Goal: Transaction & Acquisition: Book appointment/travel/reservation

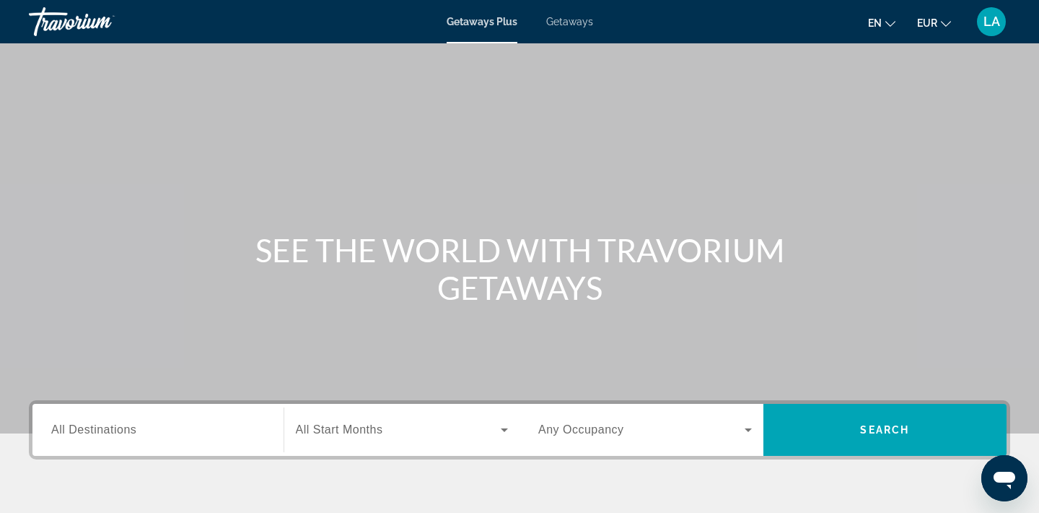
click at [161, 437] on input "Destination All Destinations" at bounding box center [158, 430] width 214 height 17
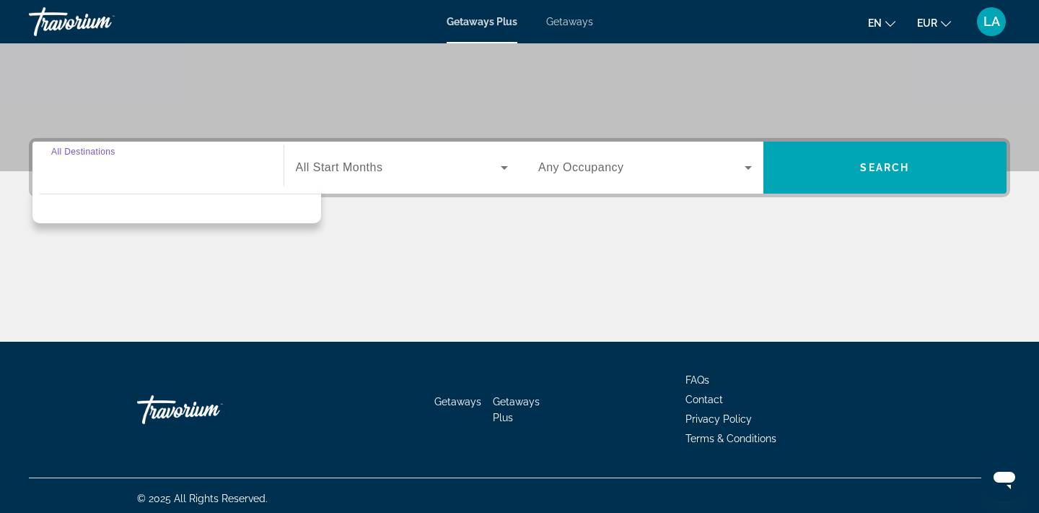
scroll to position [268, 0]
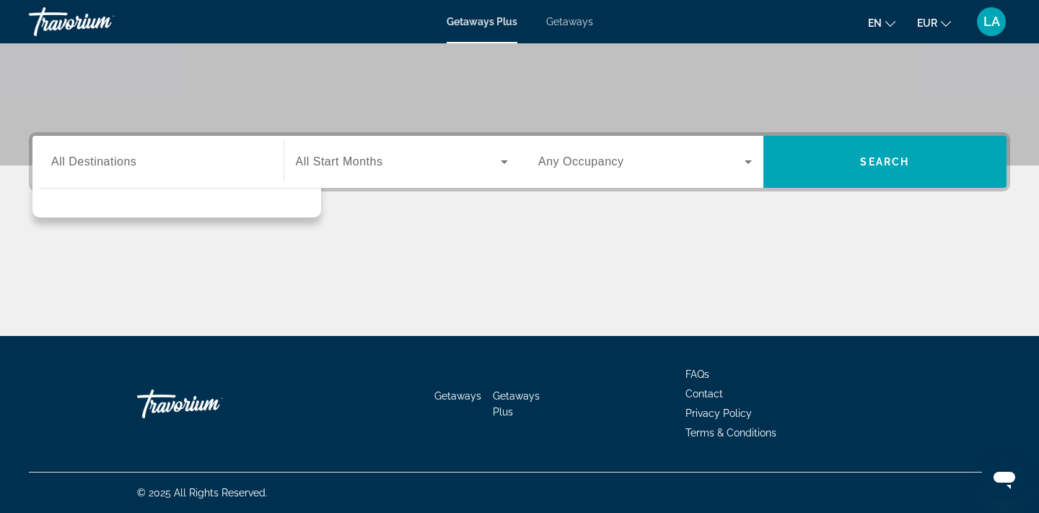
click at [362, 188] on div "Destination All Destinations Start Month All Start Months Occupancy Any Occupan…" at bounding box center [520, 161] width 982 height 59
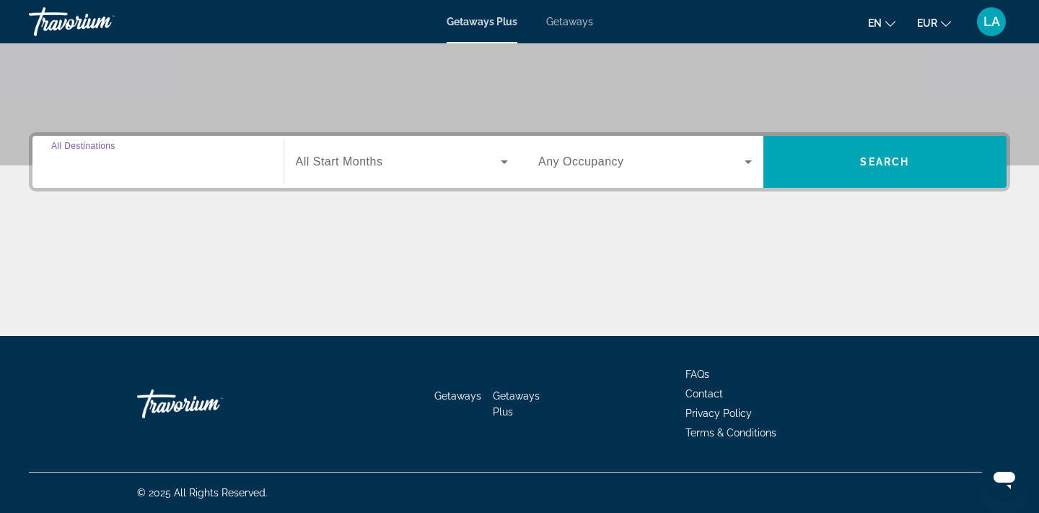
click at [213, 160] on input "Destination All Destinations" at bounding box center [158, 162] width 214 height 17
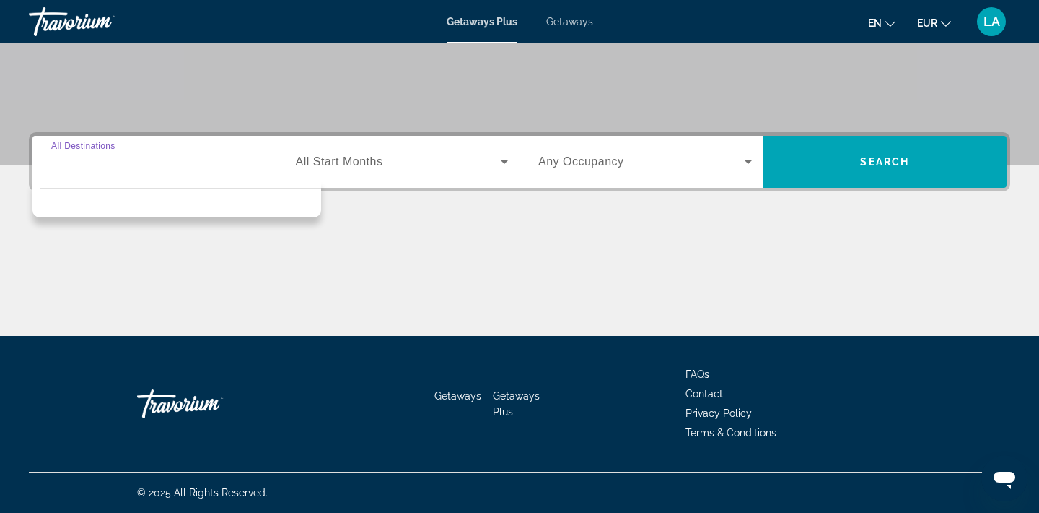
click at [594, 19] on div "Getaways Plus Getaways en English Español Français Italiano Português русский E…" at bounding box center [519, 22] width 1039 height 38
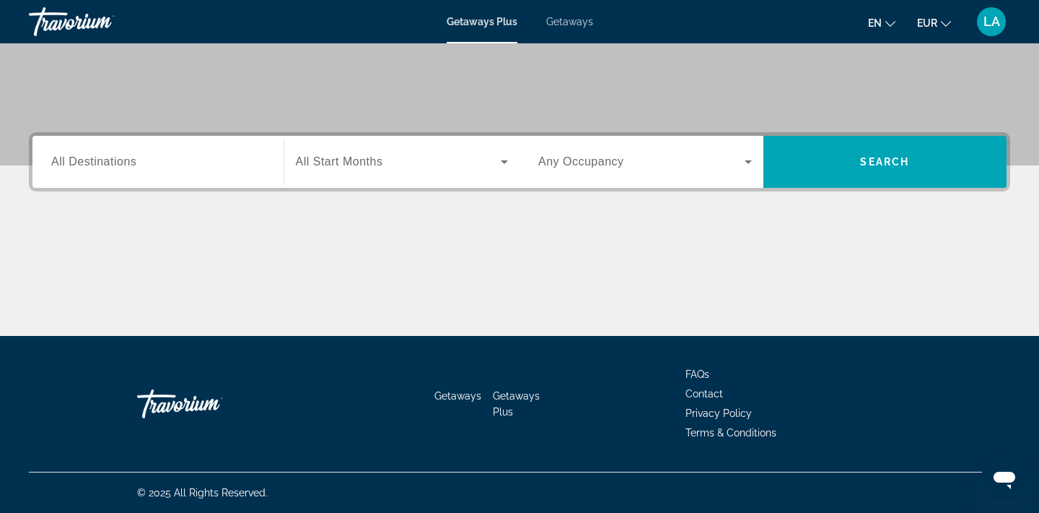
click at [580, 21] on span "Getaways" at bounding box center [569, 22] width 47 height 12
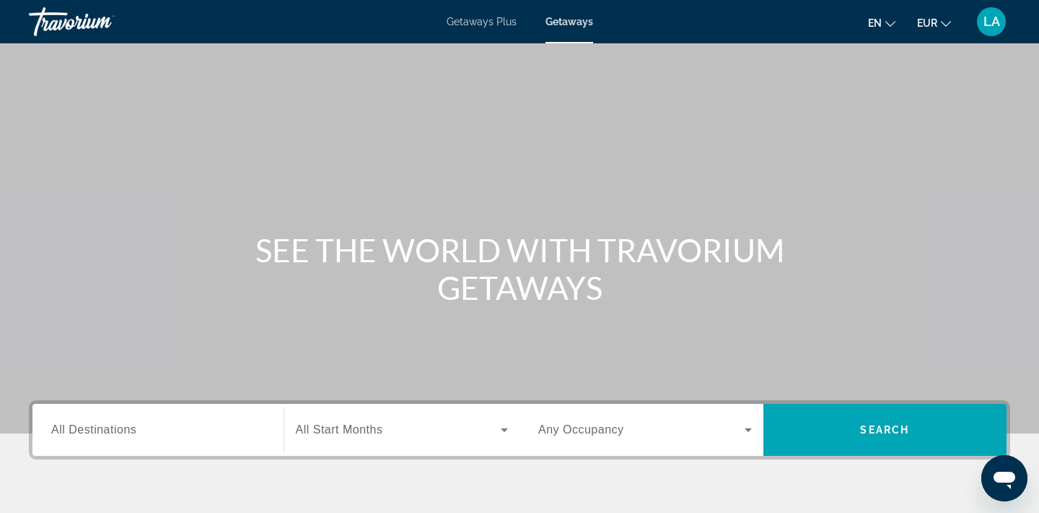
click at [101, 430] on span "All Destinations" at bounding box center [93, 429] width 85 height 12
click at [101, 430] on input "Destination All Destinations" at bounding box center [158, 430] width 214 height 17
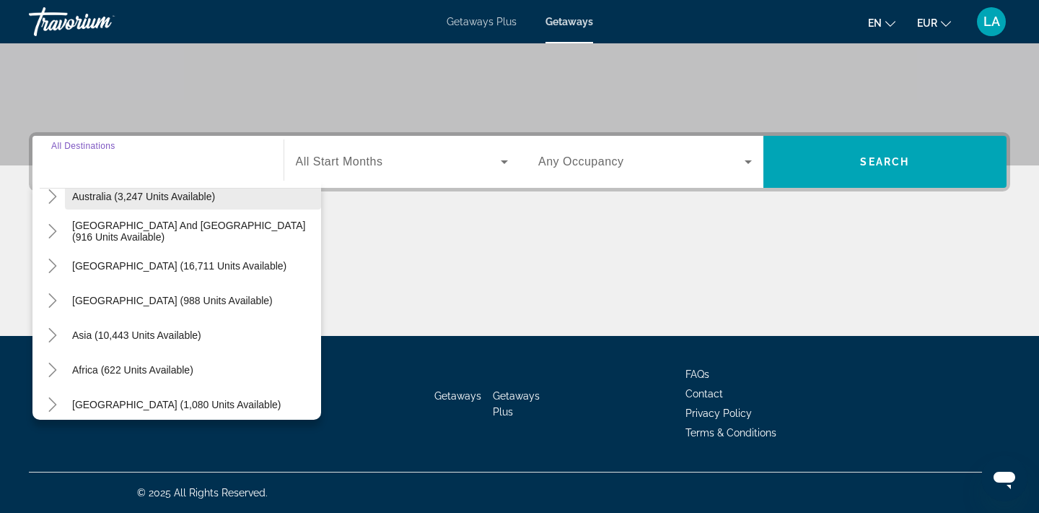
scroll to position [234, 0]
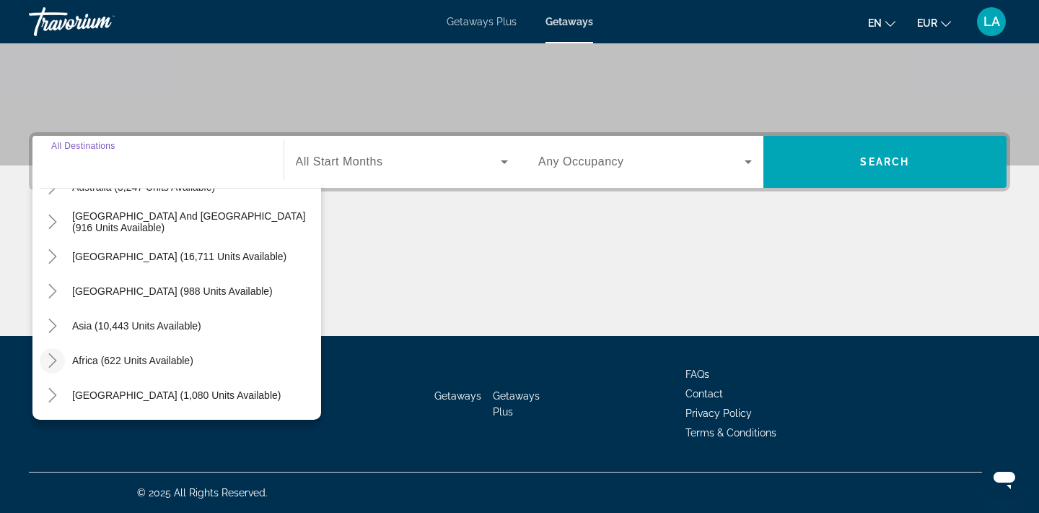
click at [49, 356] on icon "Toggle Africa (622 units available)" at bounding box center [52, 360] width 14 height 14
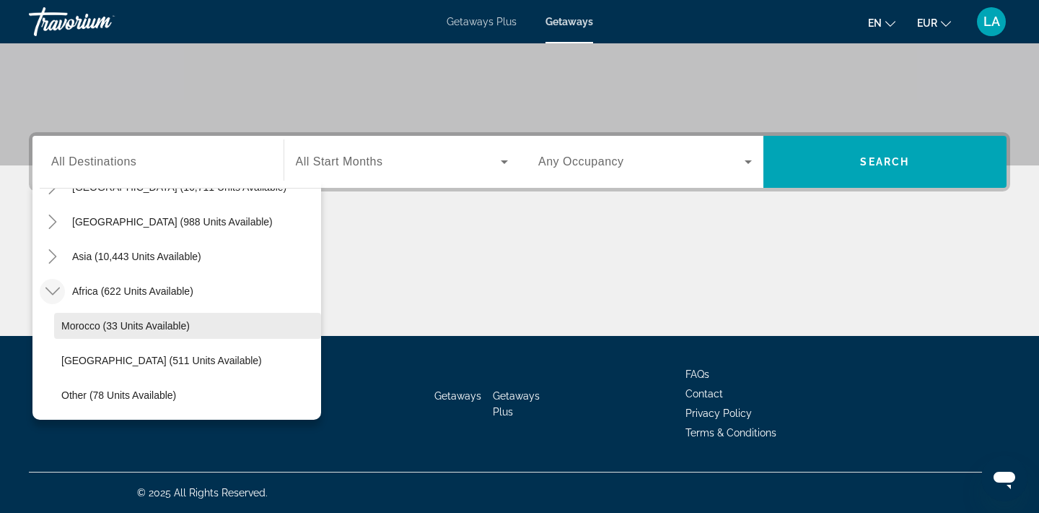
click at [148, 336] on span "Search widget" at bounding box center [187, 325] width 267 height 35
type input "**********"
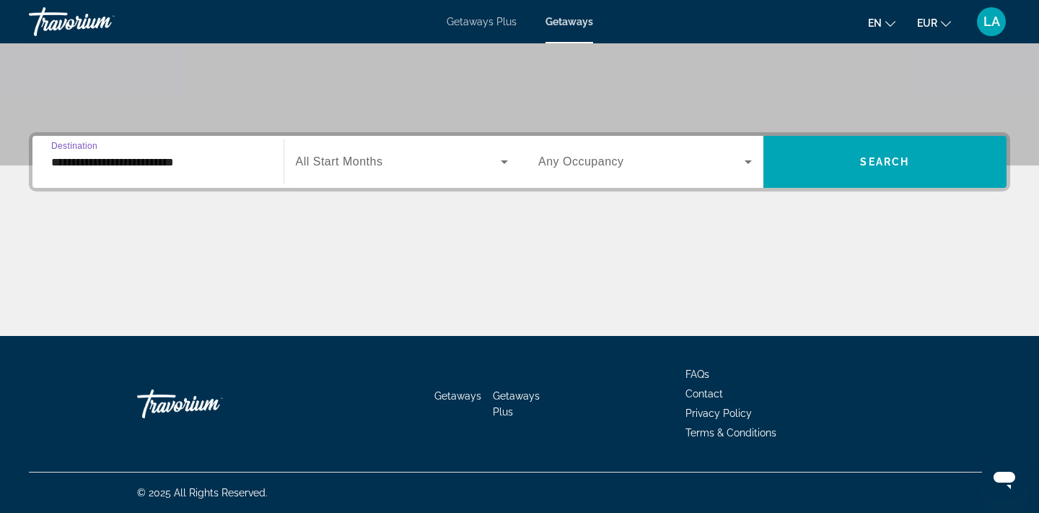
click at [417, 178] on div "Search widget" at bounding box center [402, 161] width 213 height 40
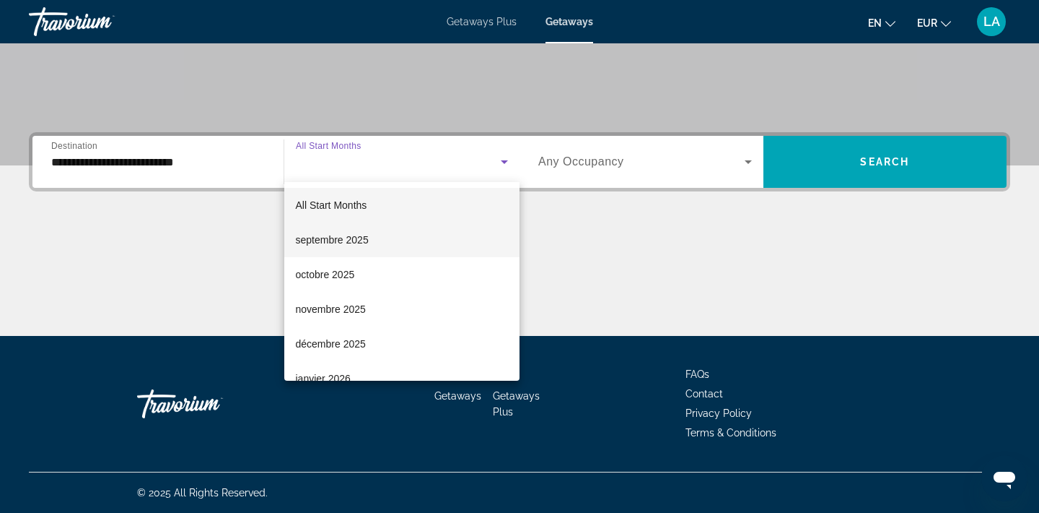
click at [393, 242] on mat-option "septembre 2025" at bounding box center [402, 239] width 236 height 35
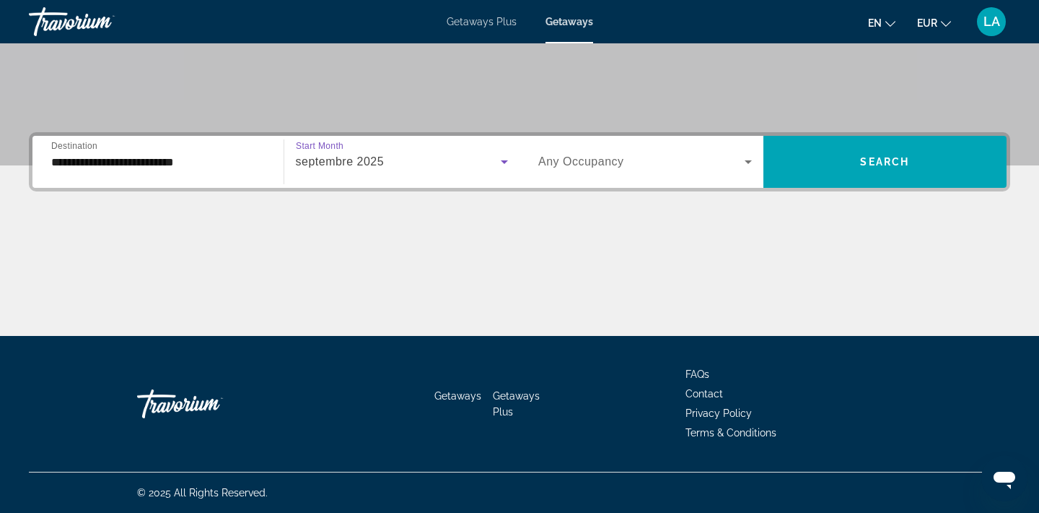
click at [425, 160] on div "septembre 2025" at bounding box center [399, 161] width 206 height 17
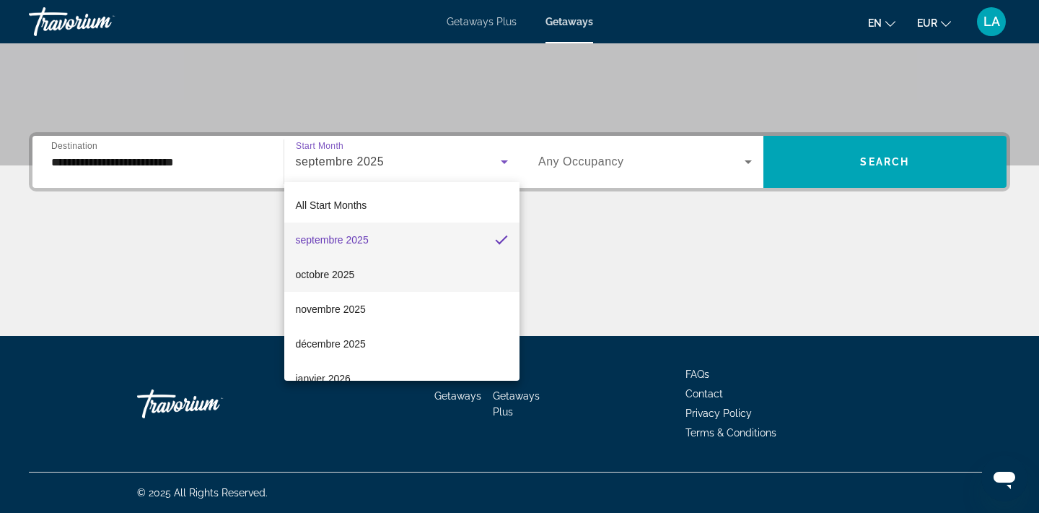
click at [331, 282] on span "octobre 2025" at bounding box center [325, 274] width 59 height 17
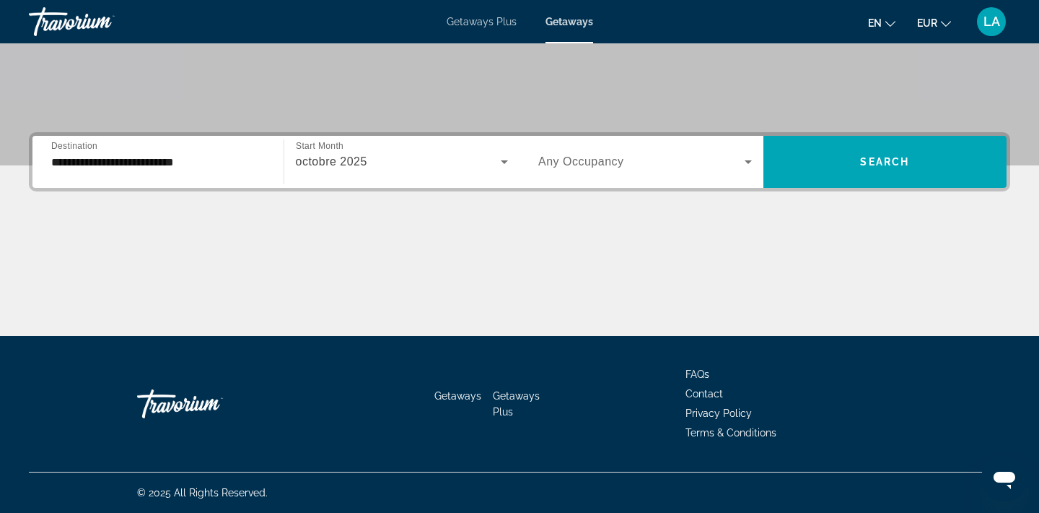
click at [706, 170] on div "Search widget" at bounding box center [645, 161] width 214 height 40
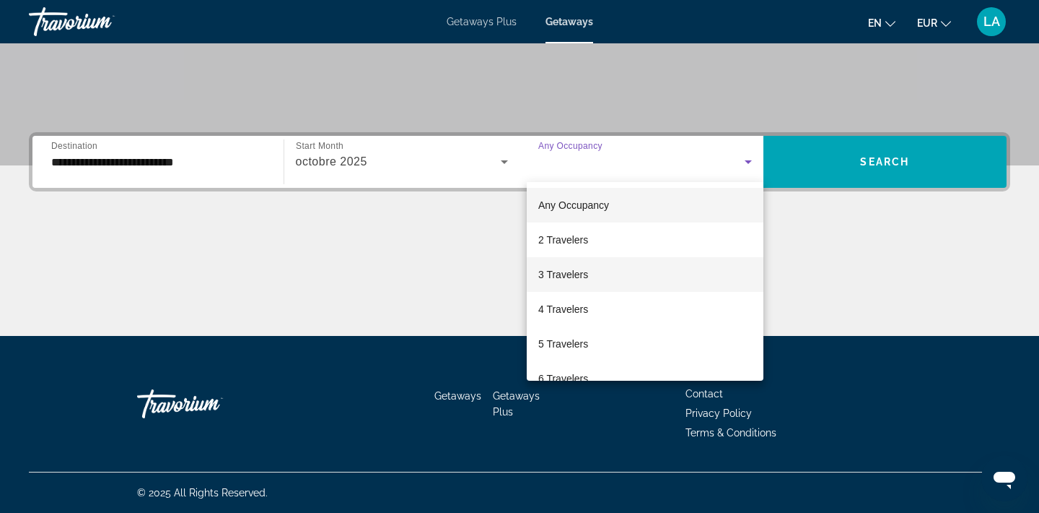
click at [660, 276] on mat-option "3 Travelers" at bounding box center [645, 274] width 237 height 35
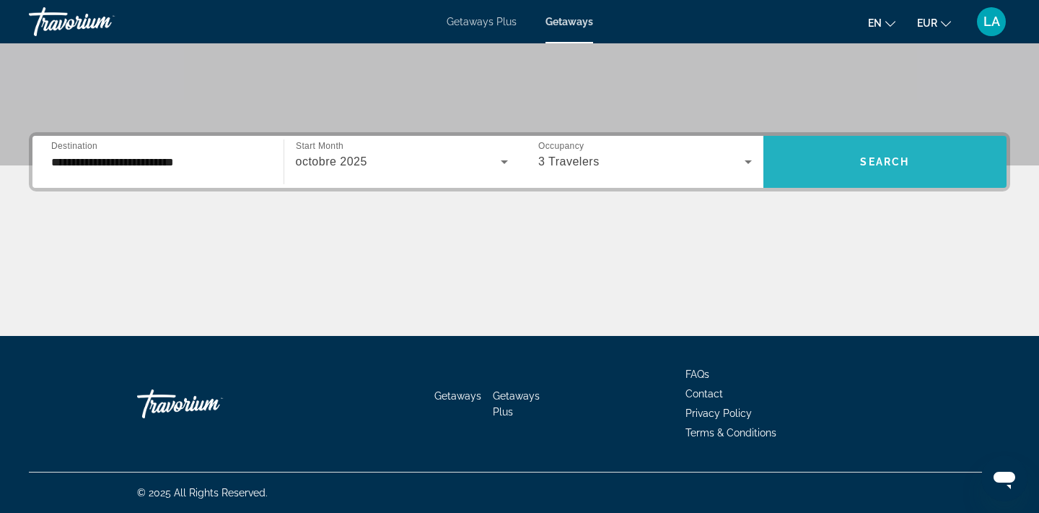
click at [825, 163] on span "Search widget" at bounding box center [886, 161] width 244 height 35
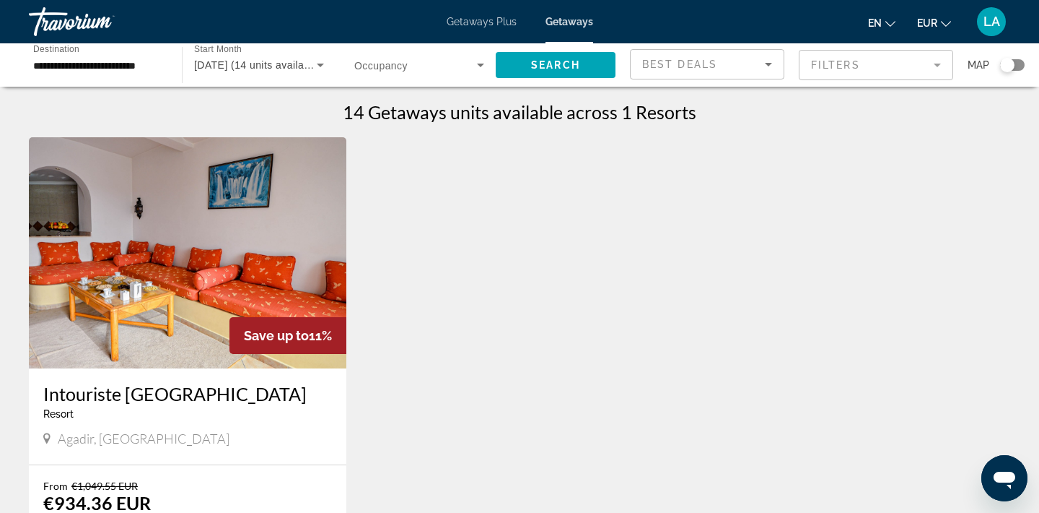
click at [496, 18] on span "Getaways Plus" at bounding box center [482, 22] width 70 height 12
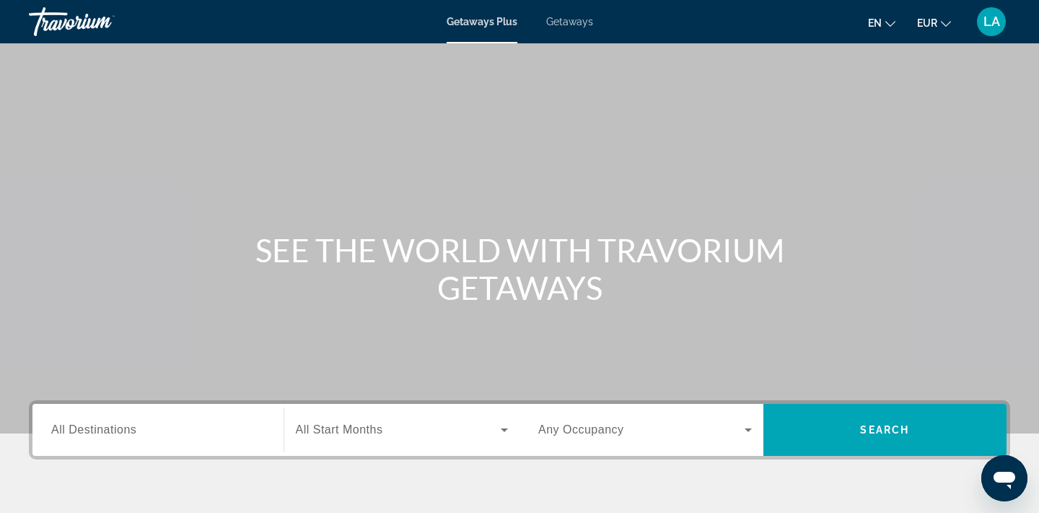
click at [149, 416] on div "Search widget" at bounding box center [158, 429] width 214 height 41
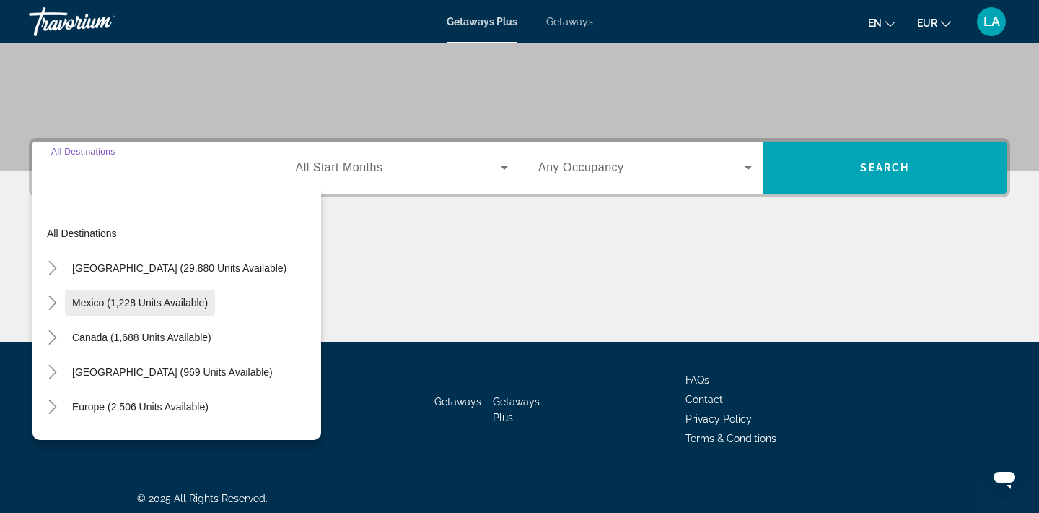
scroll to position [268, 0]
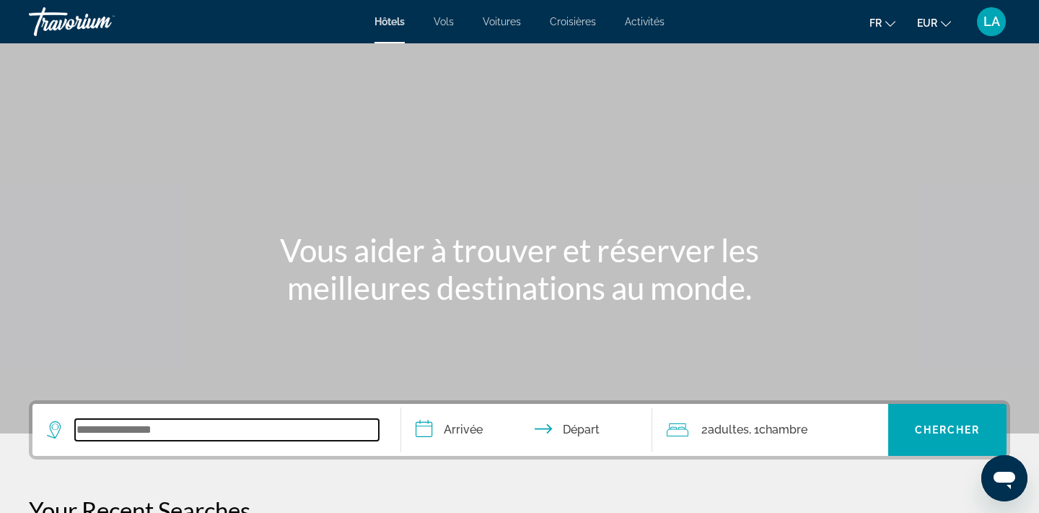
click at [142, 424] on input "Search widget" at bounding box center [227, 430] width 304 height 22
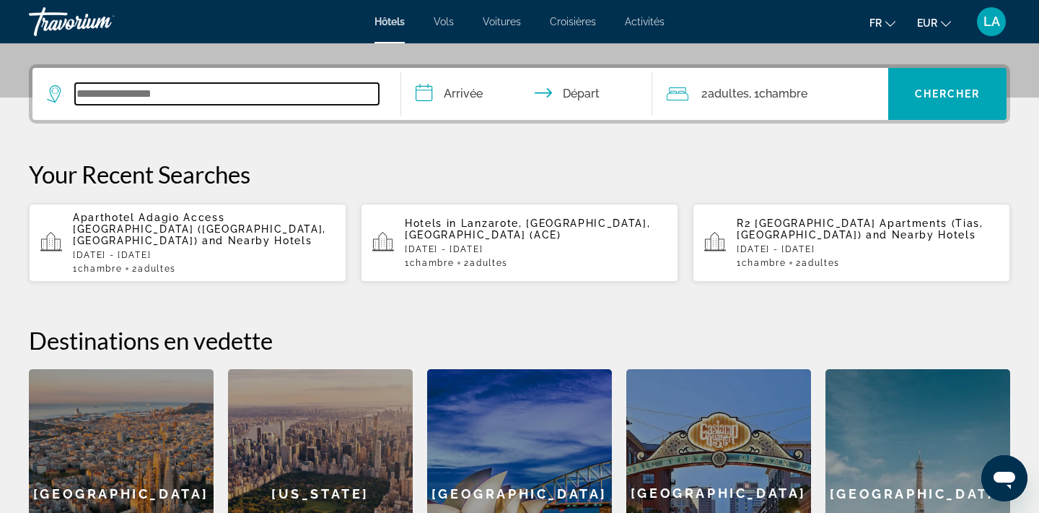
scroll to position [353, 0]
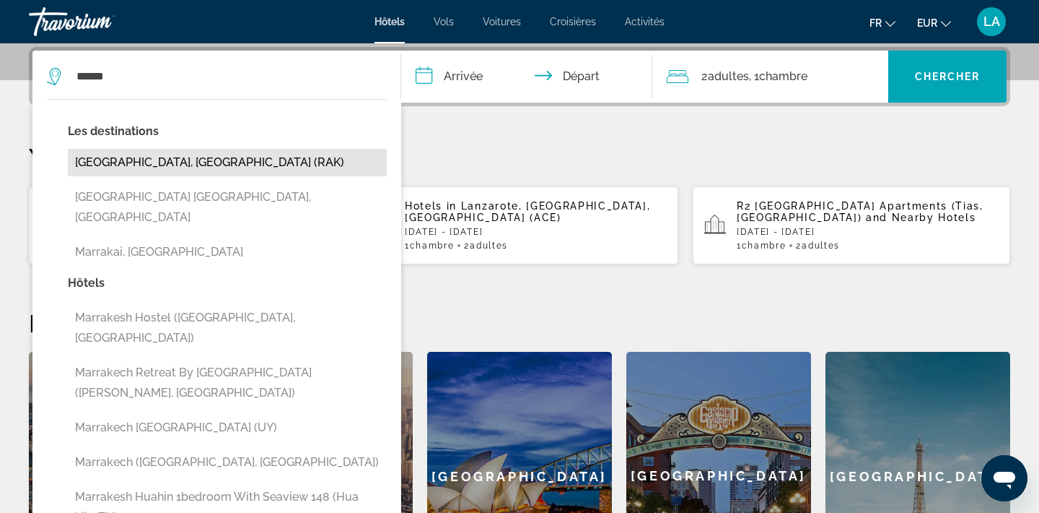
click at [268, 153] on button "[GEOGRAPHIC_DATA], [GEOGRAPHIC_DATA] (RAK)" at bounding box center [227, 162] width 319 height 27
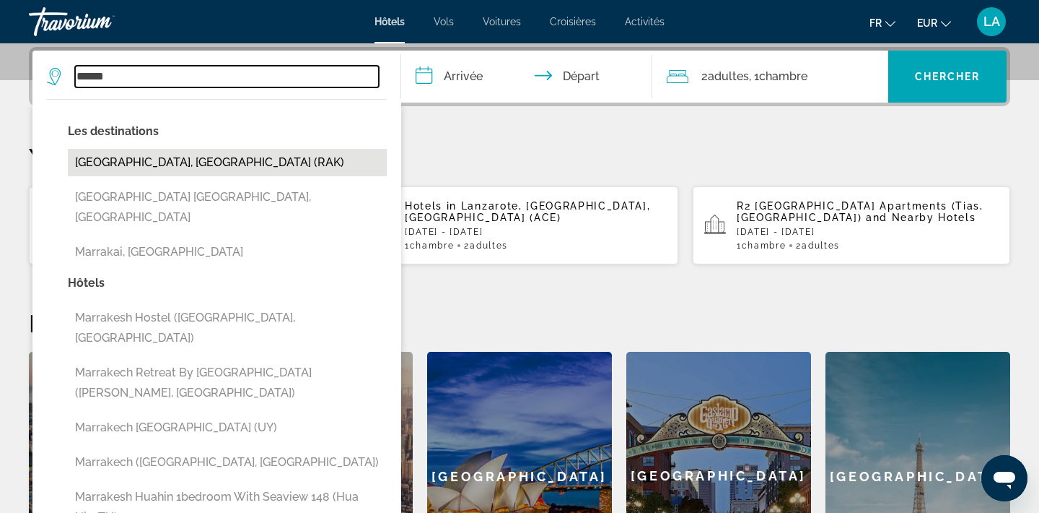
type input "**********"
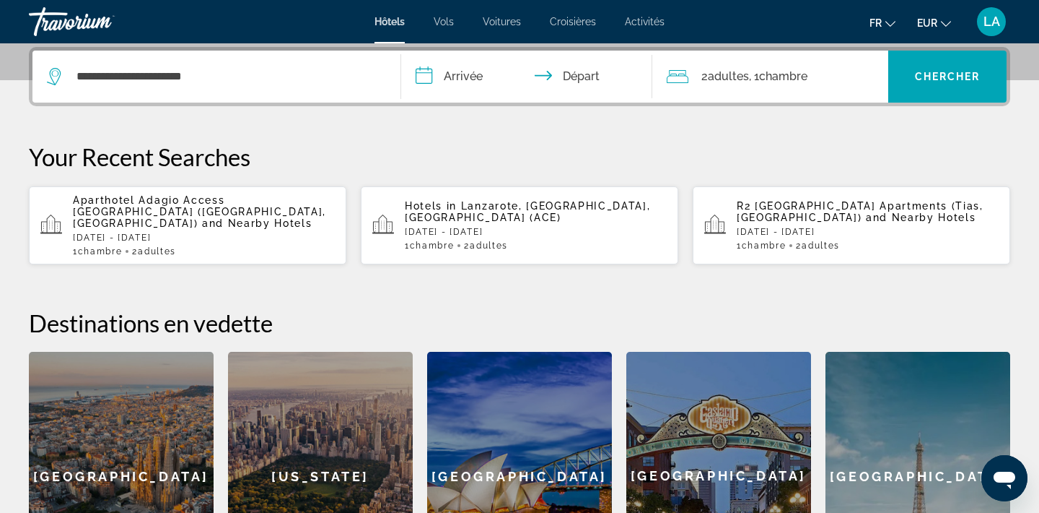
click at [459, 80] on input "**********" at bounding box center [529, 79] width 257 height 56
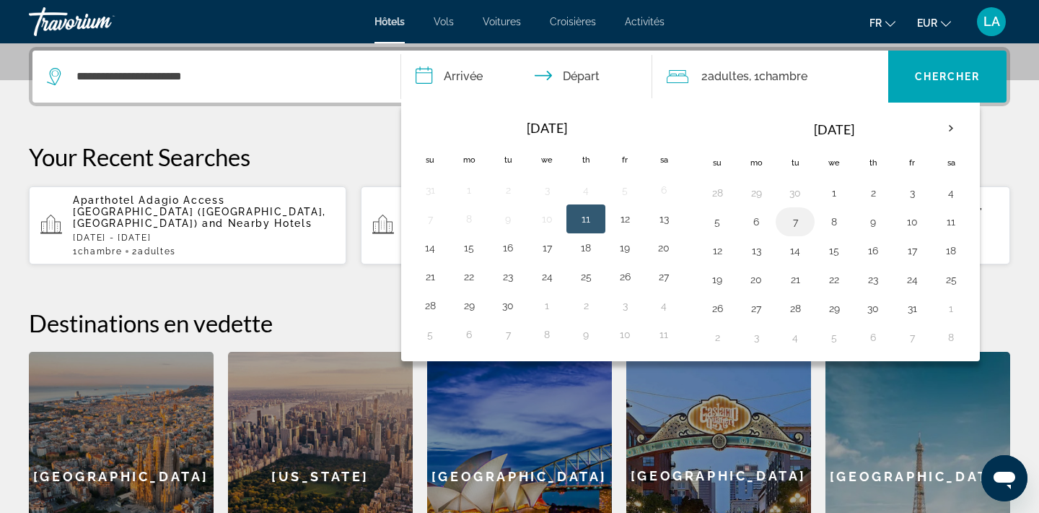
click at [790, 226] on button "7" at bounding box center [795, 221] width 23 height 20
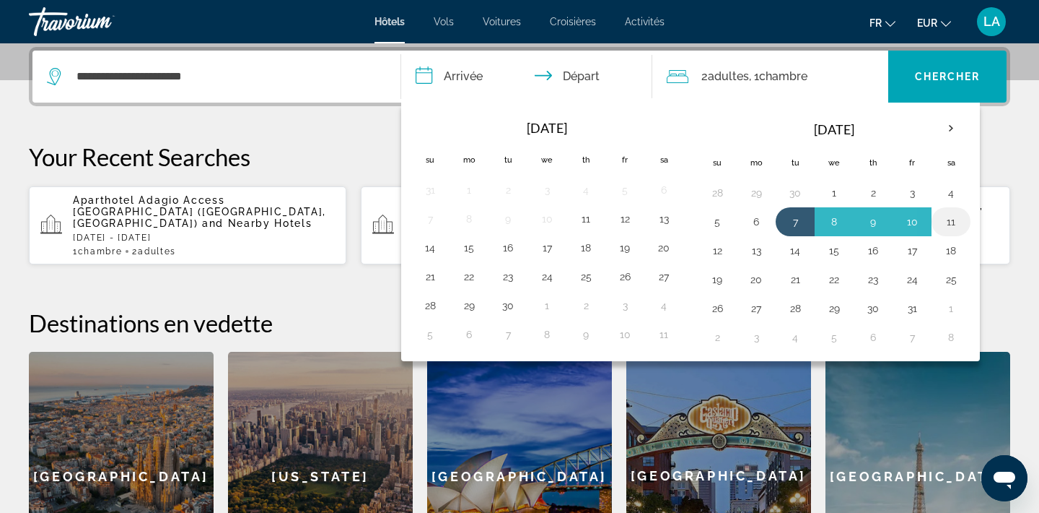
click at [948, 232] on button "11" at bounding box center [951, 221] width 23 height 20
type input "**********"
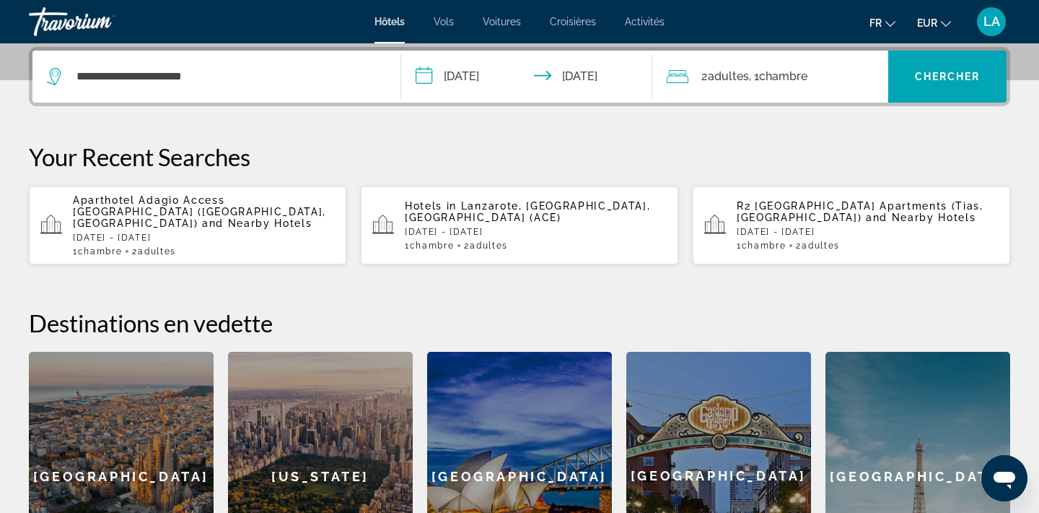
click at [769, 76] on span "Chambre" at bounding box center [783, 76] width 48 height 14
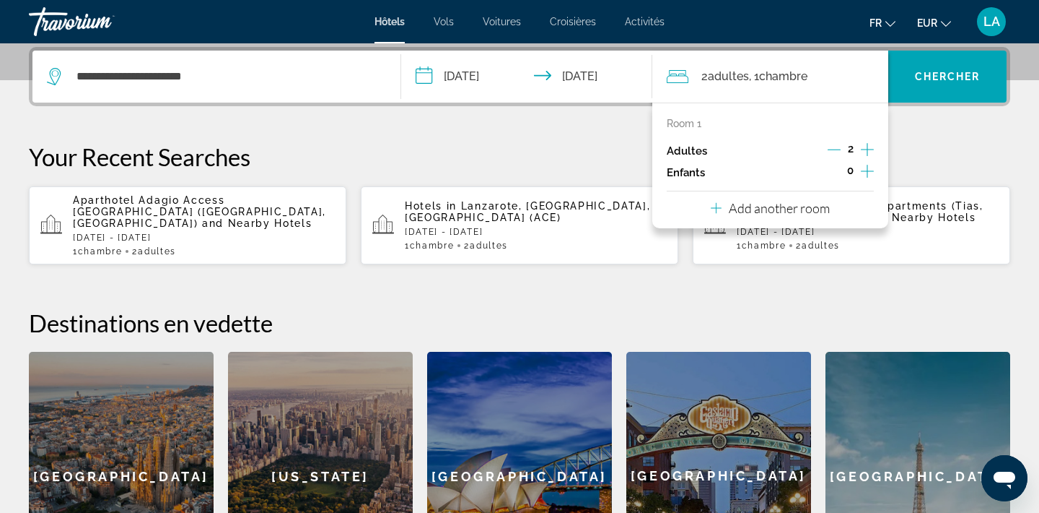
click at [865, 149] on icon "Increment adults" at bounding box center [867, 149] width 13 height 17
click at [954, 76] on span "Chercher" at bounding box center [948, 77] width 66 height 12
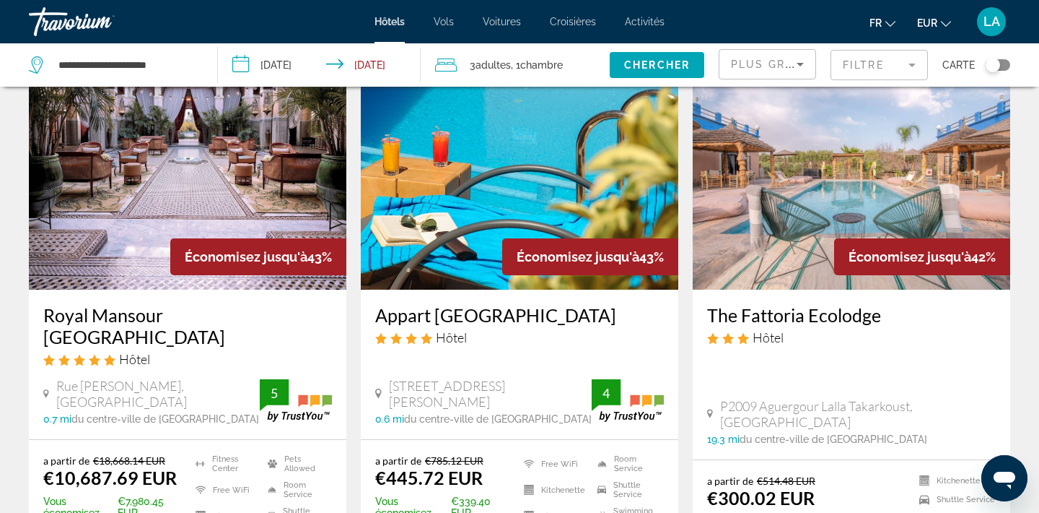
scroll to position [694, 0]
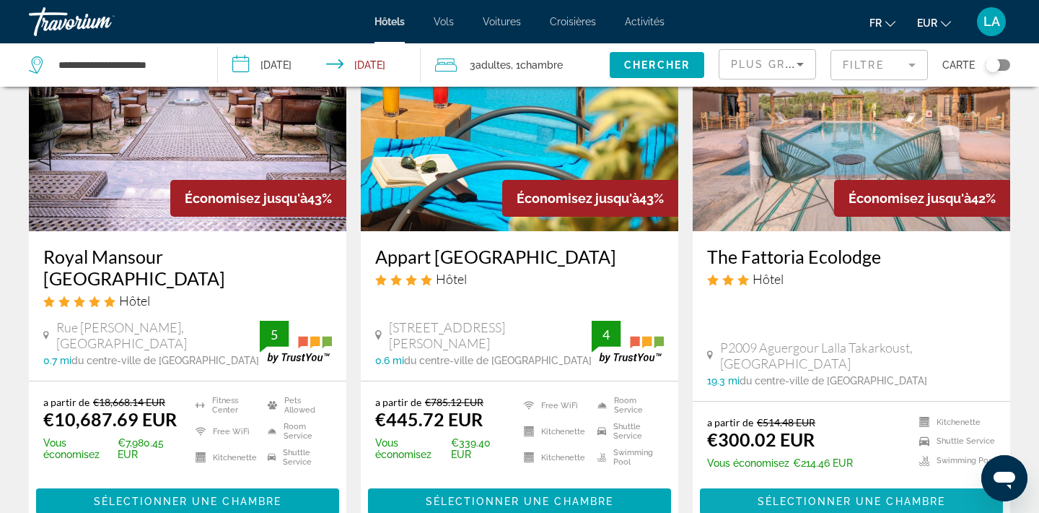
click at [720, 484] on span "Main content" at bounding box center [851, 501] width 303 height 35
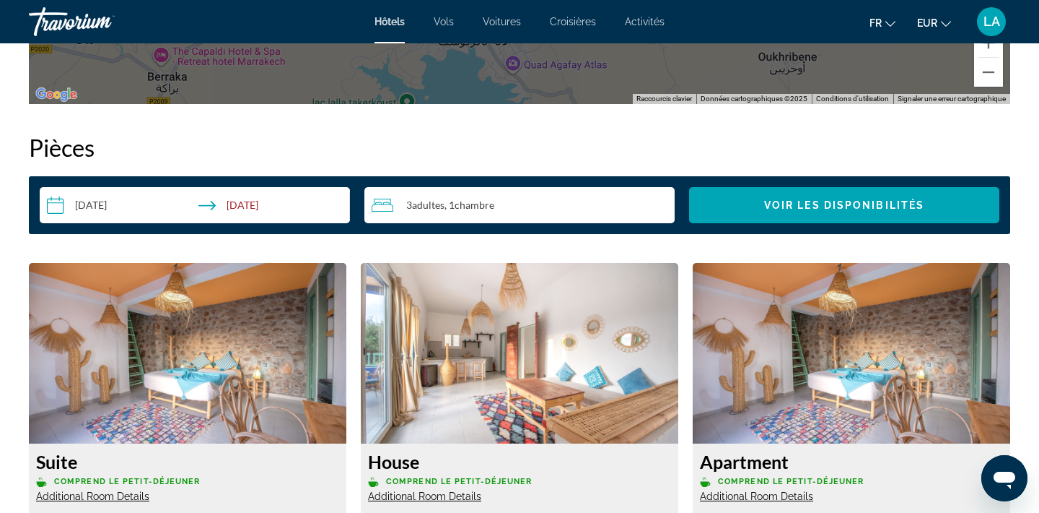
scroll to position [1823, 0]
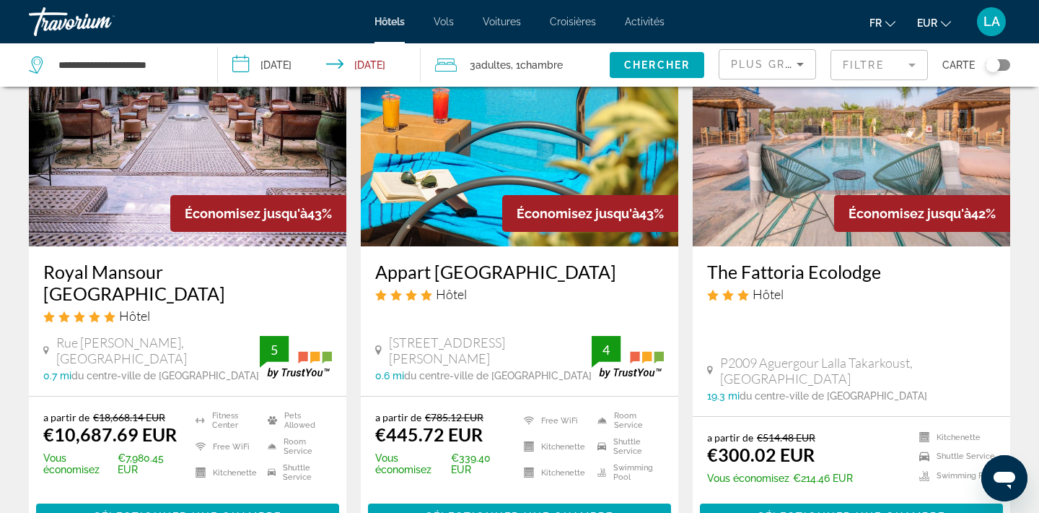
scroll to position [685, 0]
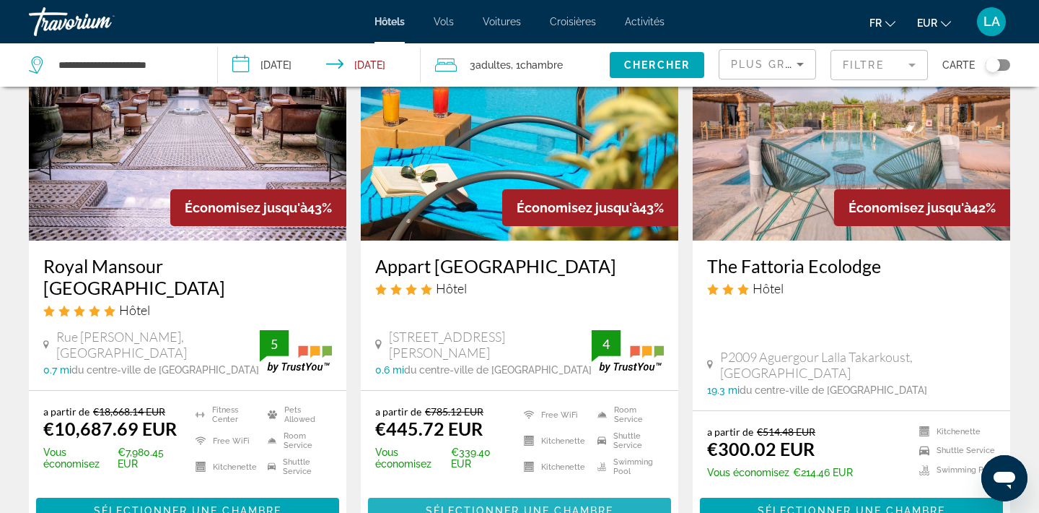
click at [478, 493] on span "Main content" at bounding box center [519, 510] width 303 height 35
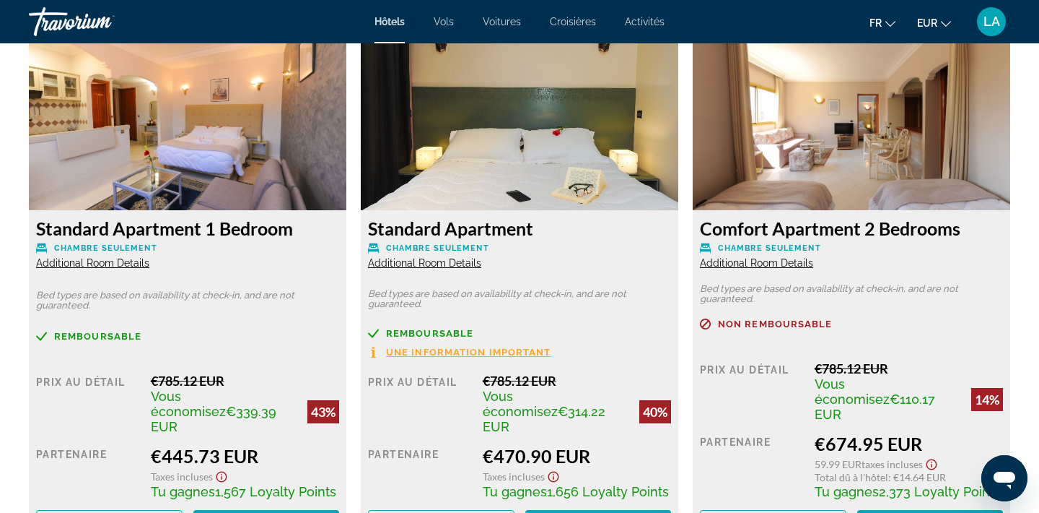
scroll to position [1971, 0]
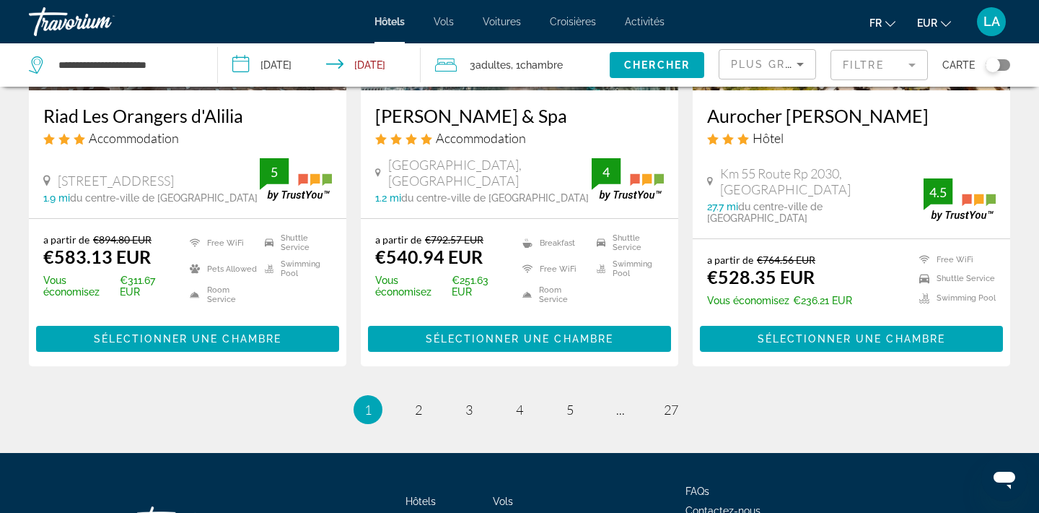
scroll to position [2022, 0]
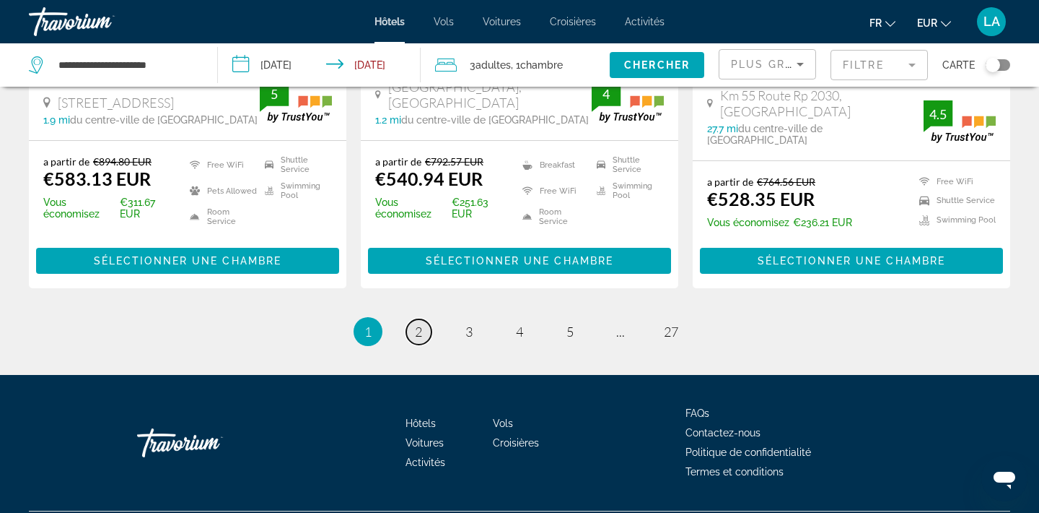
click at [417, 323] on span "2" at bounding box center [418, 331] width 7 height 16
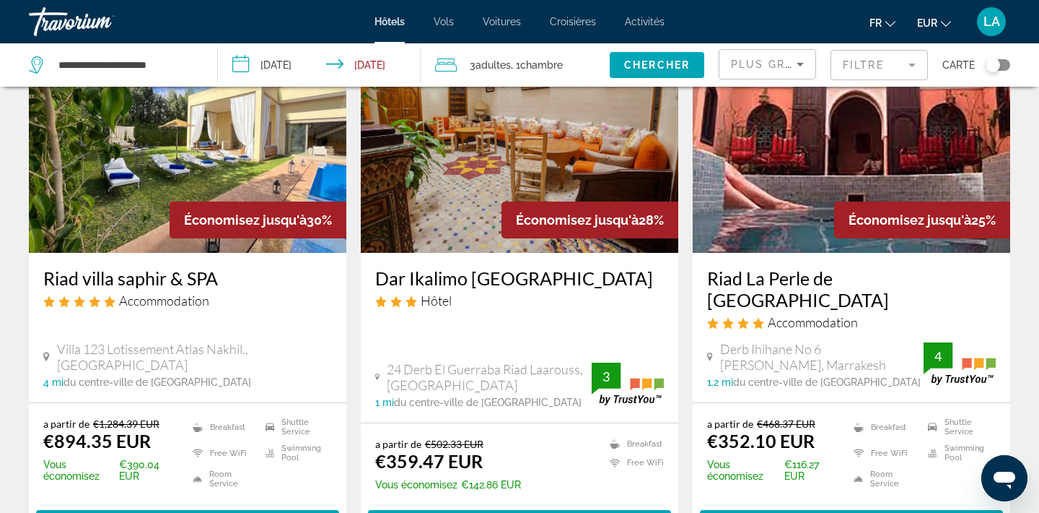
scroll to position [290, 0]
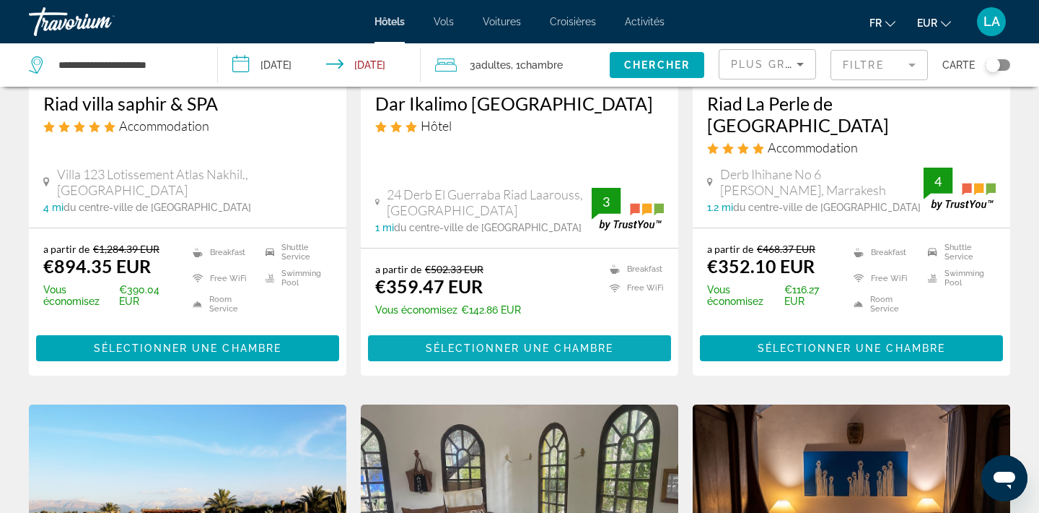
click at [466, 342] on span "Sélectionner une chambre" at bounding box center [520, 348] width 188 height 12
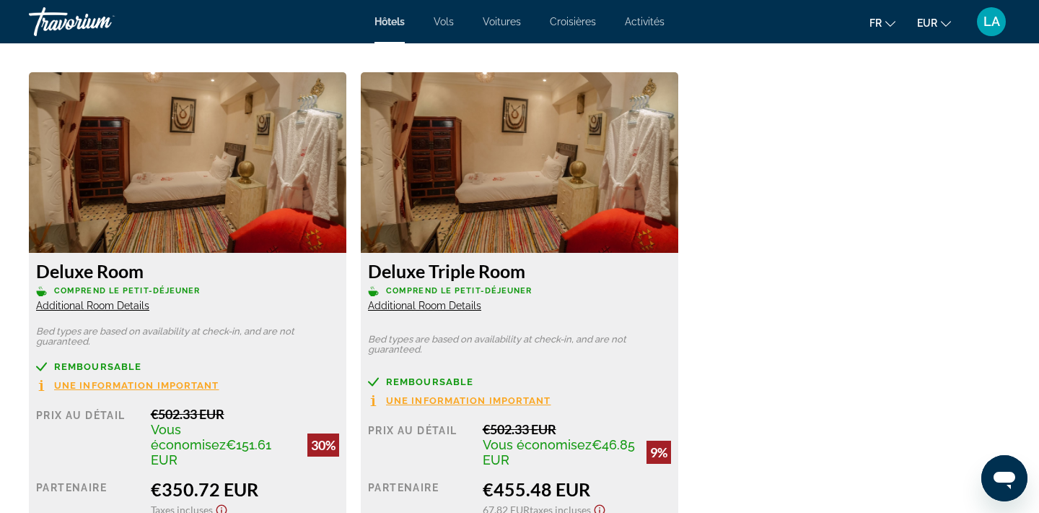
scroll to position [1968, 0]
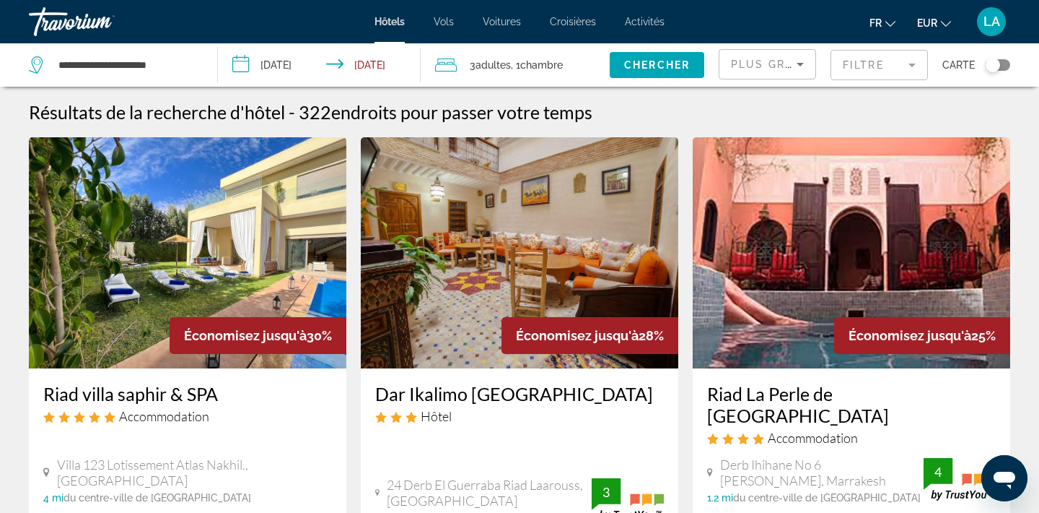
click at [546, 58] on span ", 1 Chambre pièces" at bounding box center [537, 65] width 52 height 20
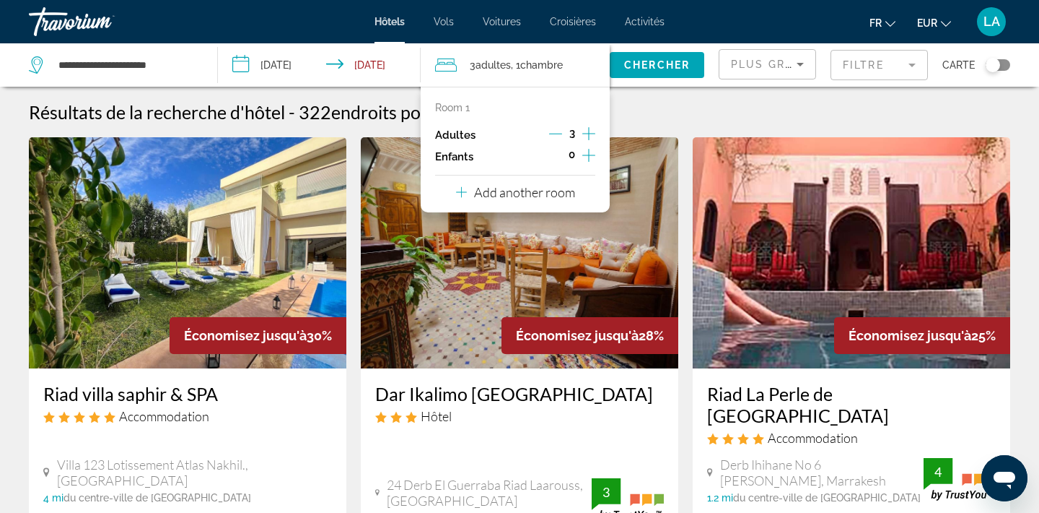
click at [466, 185] on icon "Travelers: 3 adults, 0 children" at bounding box center [461, 191] width 11 height 17
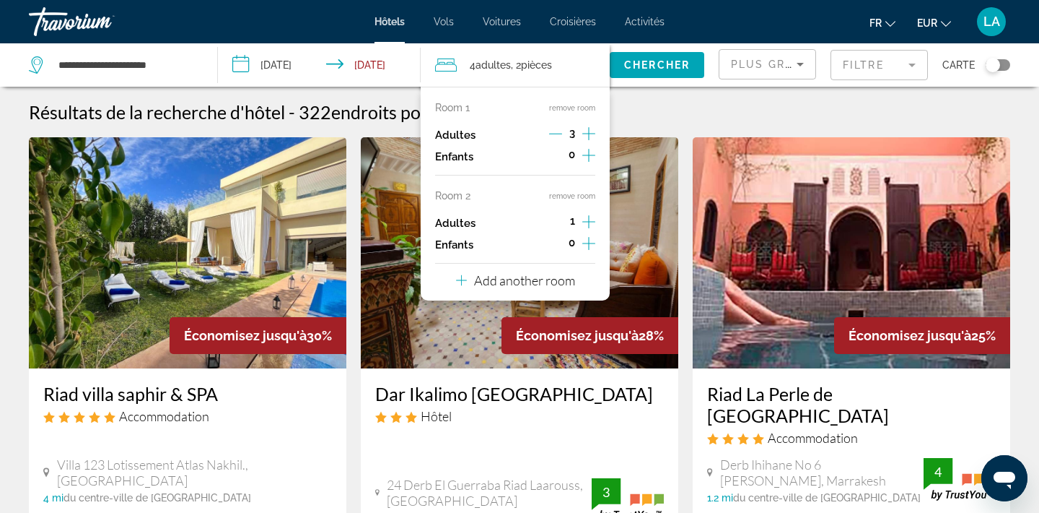
click at [592, 224] on icon "Increment adults" at bounding box center [589, 221] width 13 height 17
click at [551, 221] on icon "Decrement adults" at bounding box center [555, 221] width 13 height 13
click at [558, 131] on icon "Decrement adults" at bounding box center [555, 133] width 13 height 13
click at [658, 62] on span "Chercher" at bounding box center [657, 65] width 66 height 12
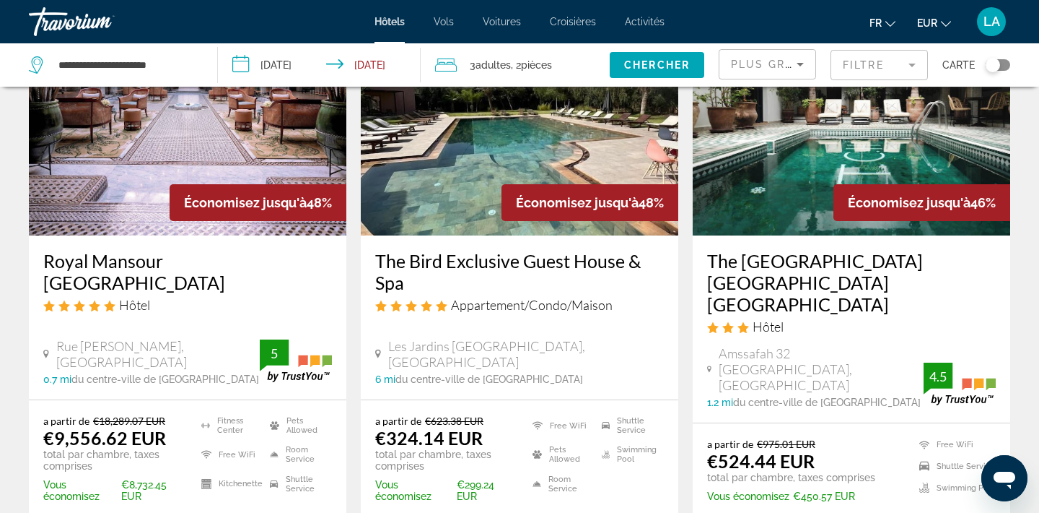
scroll to position [136, 0]
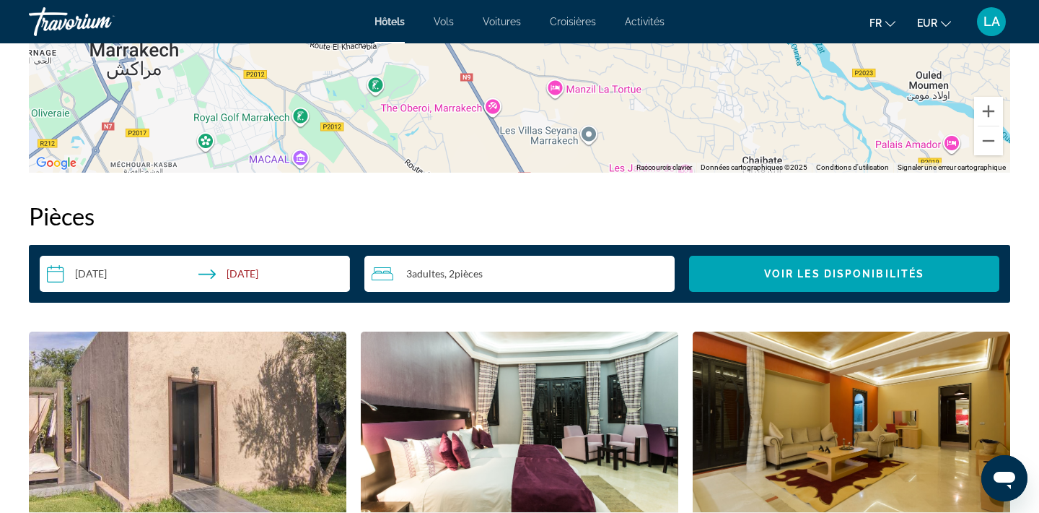
scroll to position [1486, 0]
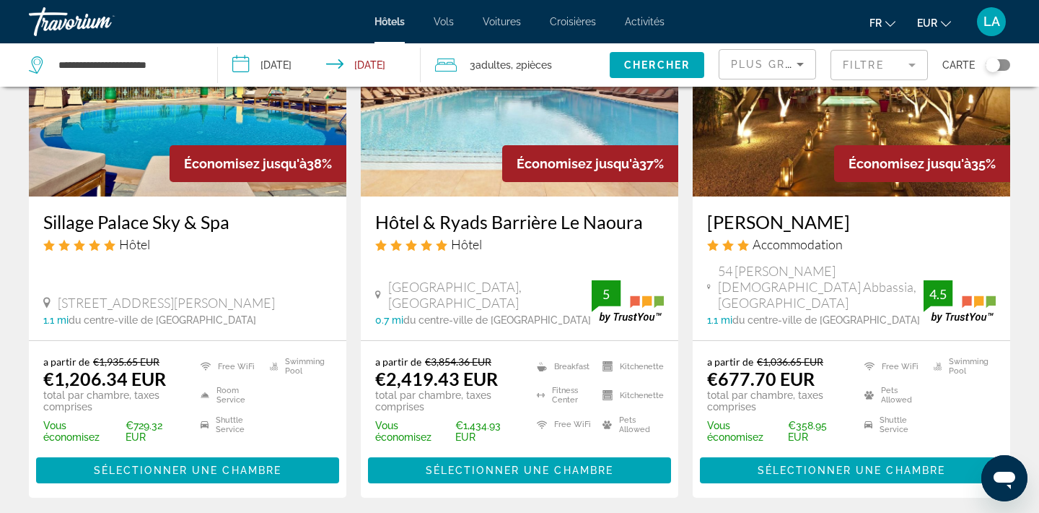
scroll to position [2065, 0]
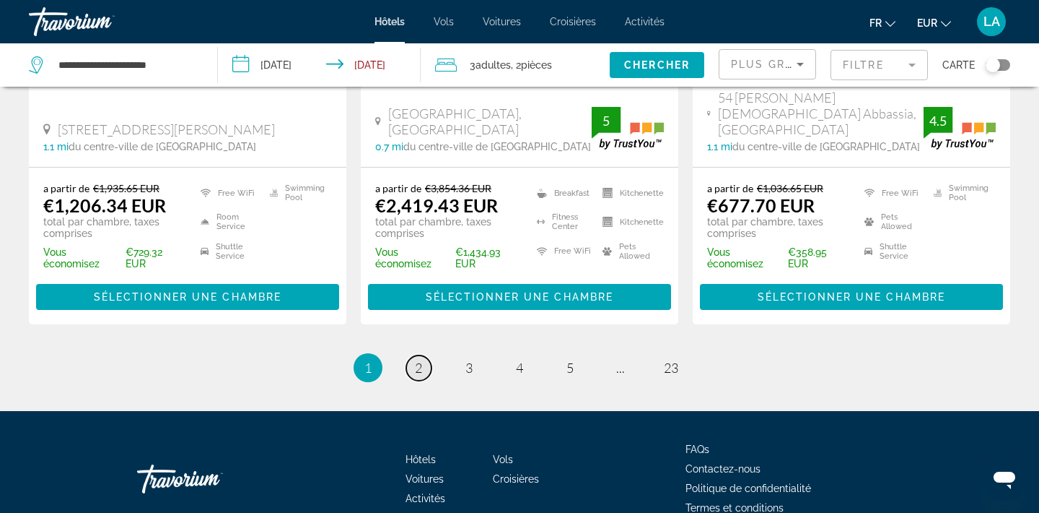
click at [426, 355] on link "page 2" at bounding box center [418, 367] width 25 height 25
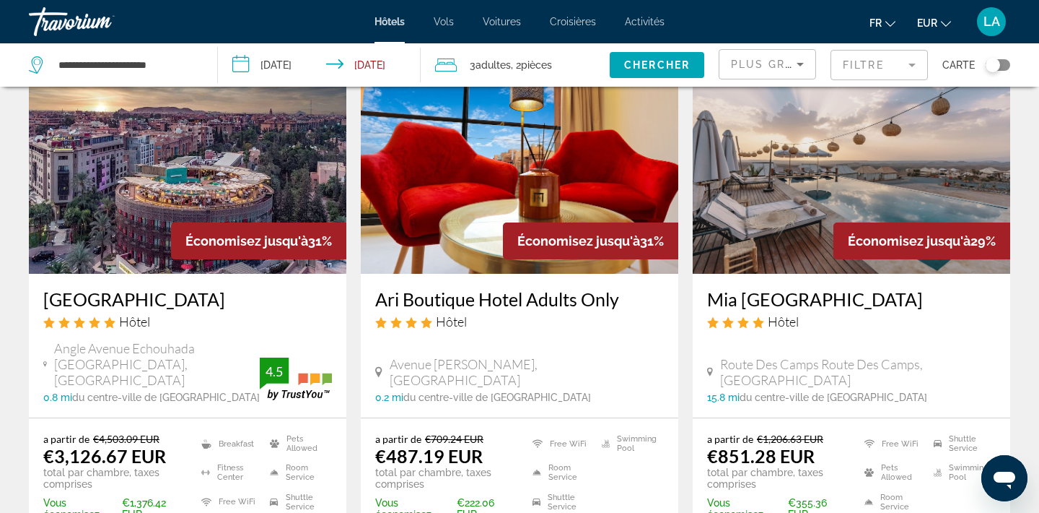
scroll to position [678, 0]
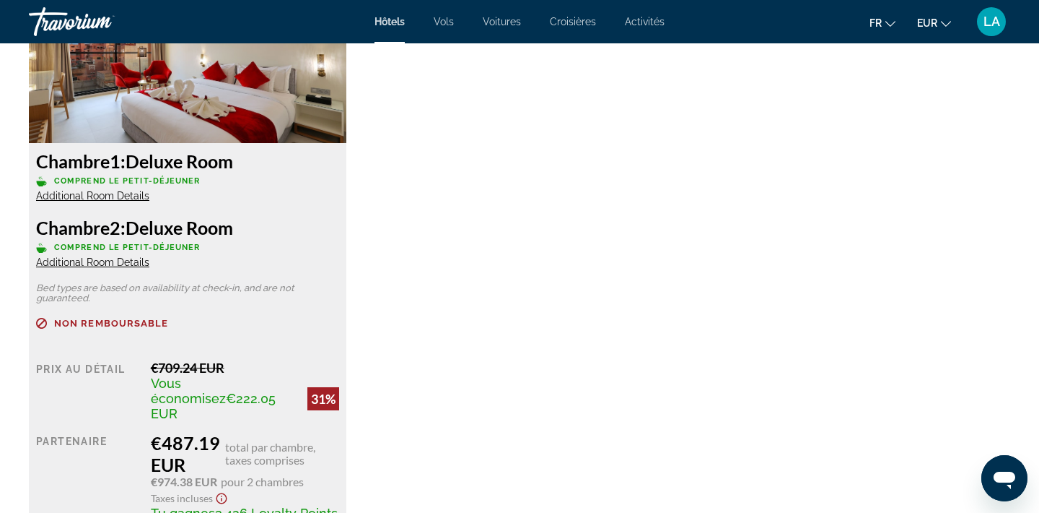
scroll to position [2101, 0]
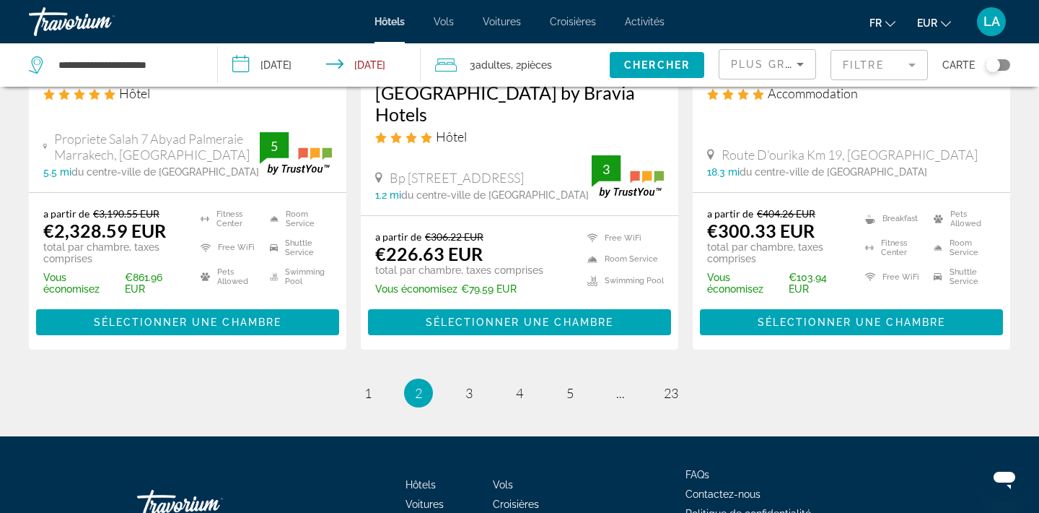
scroll to position [2039, 0]
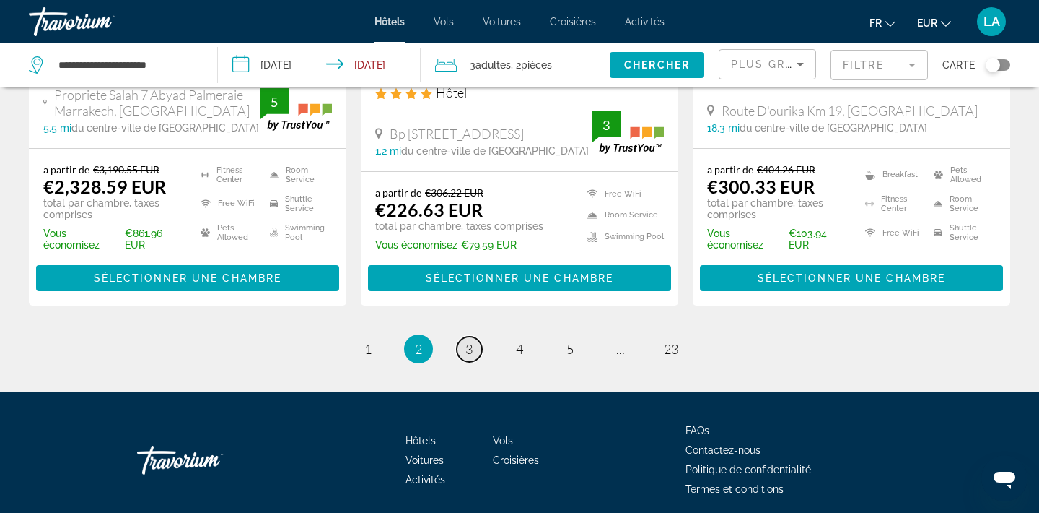
click at [468, 341] on span "3" at bounding box center [469, 349] width 7 height 16
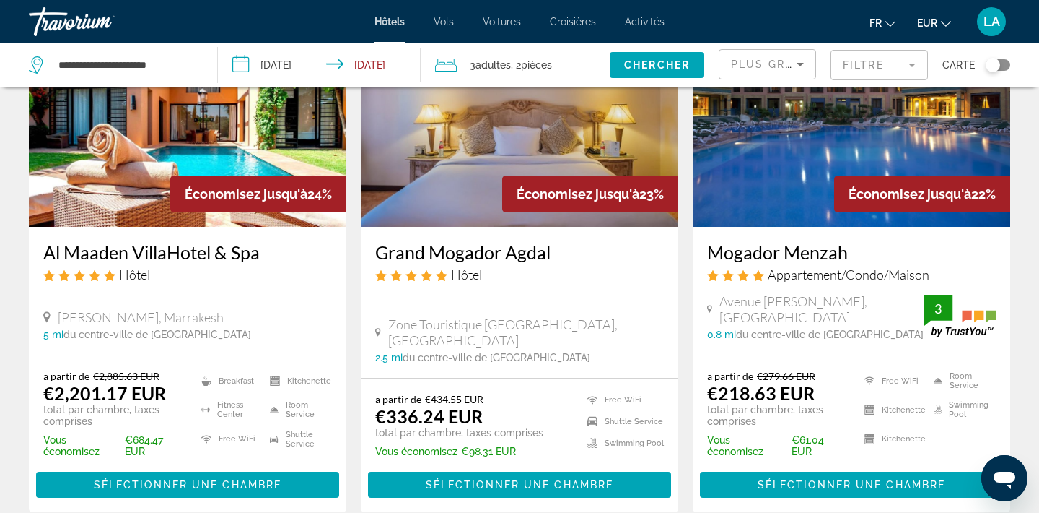
scroll to position [148, 0]
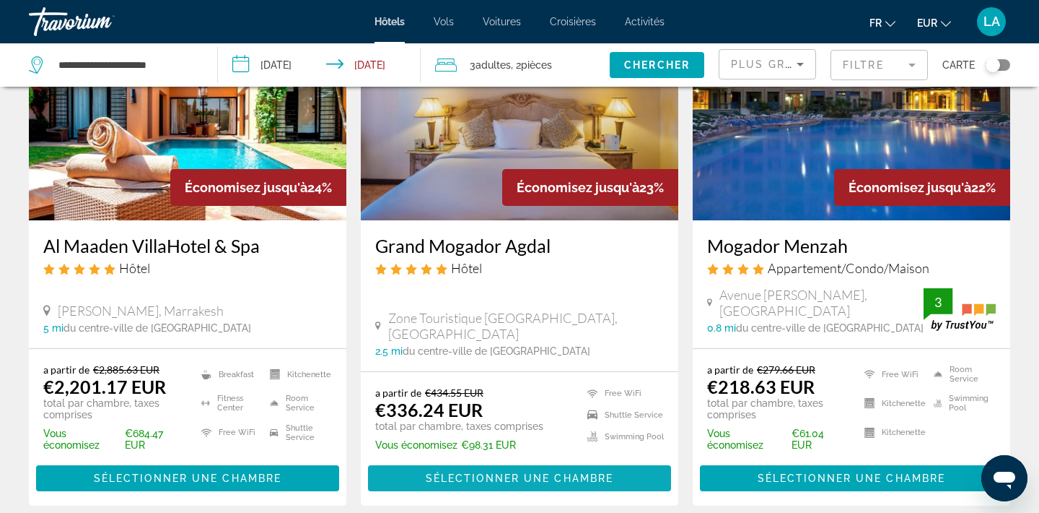
click at [508, 472] on span "Sélectionner une chambre" at bounding box center [520, 478] width 188 height 12
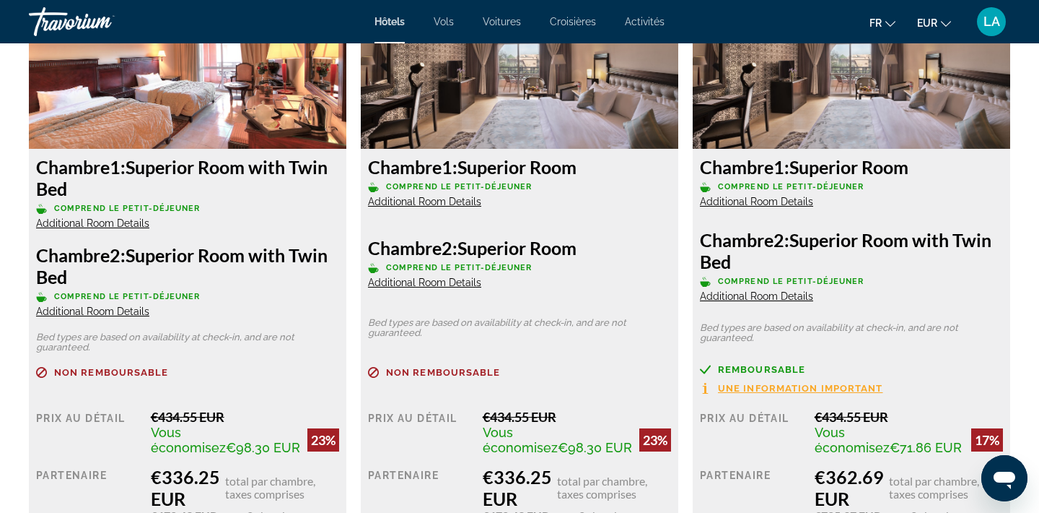
scroll to position [2090, 0]
